Goal: Task Accomplishment & Management: Manage account settings

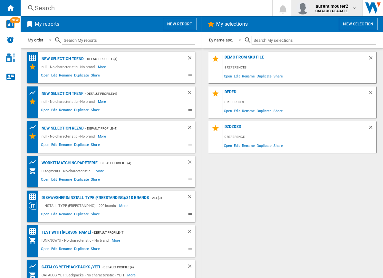
click at [314, 6] on div "laurent mourer2 CATALOG SEAGATE" at bounding box center [331, 8] width 40 height 10
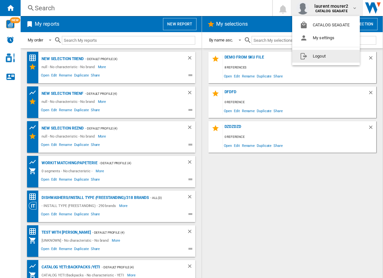
click at [317, 56] on button "Logout" at bounding box center [326, 56] width 68 height 13
